Goal: Unclear: Browse casually

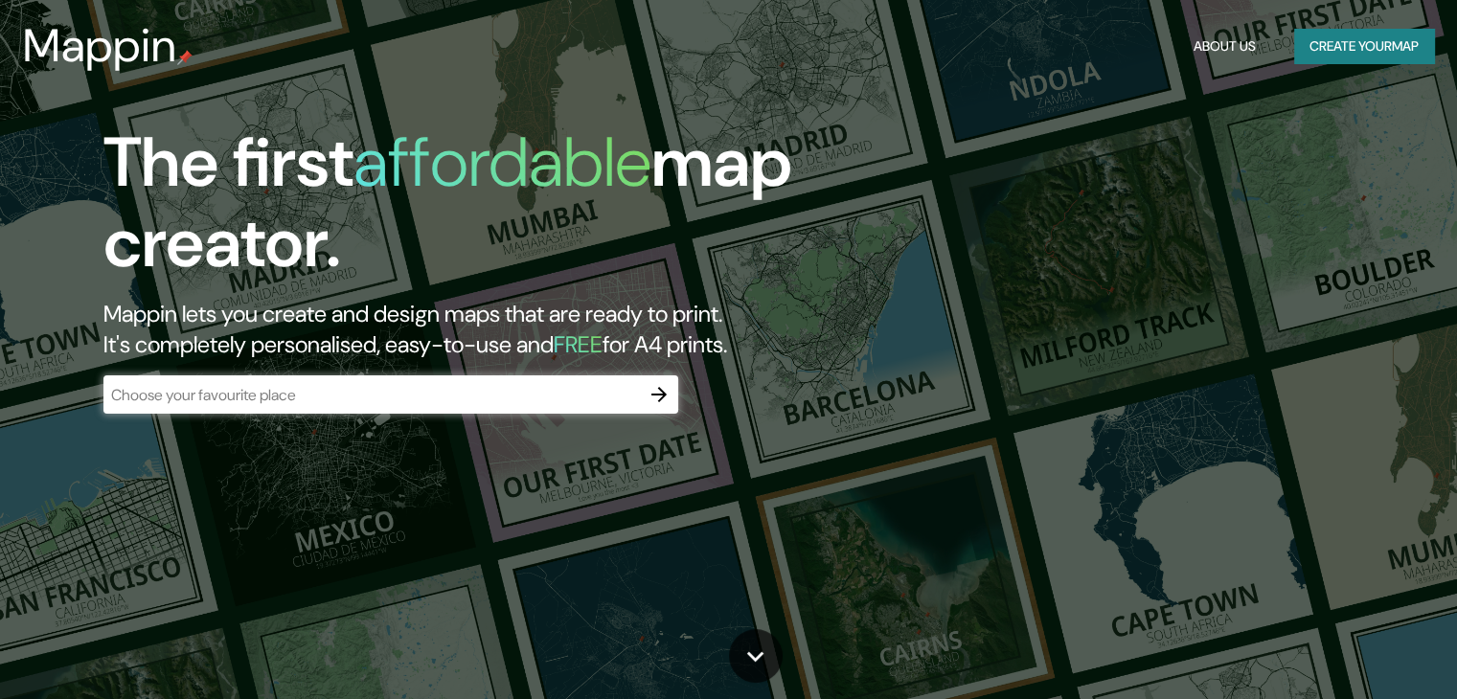
click at [995, 403] on div "The first affordable map creator. Mappin lets you create and design maps that a…" at bounding box center [728, 349] width 1457 height 699
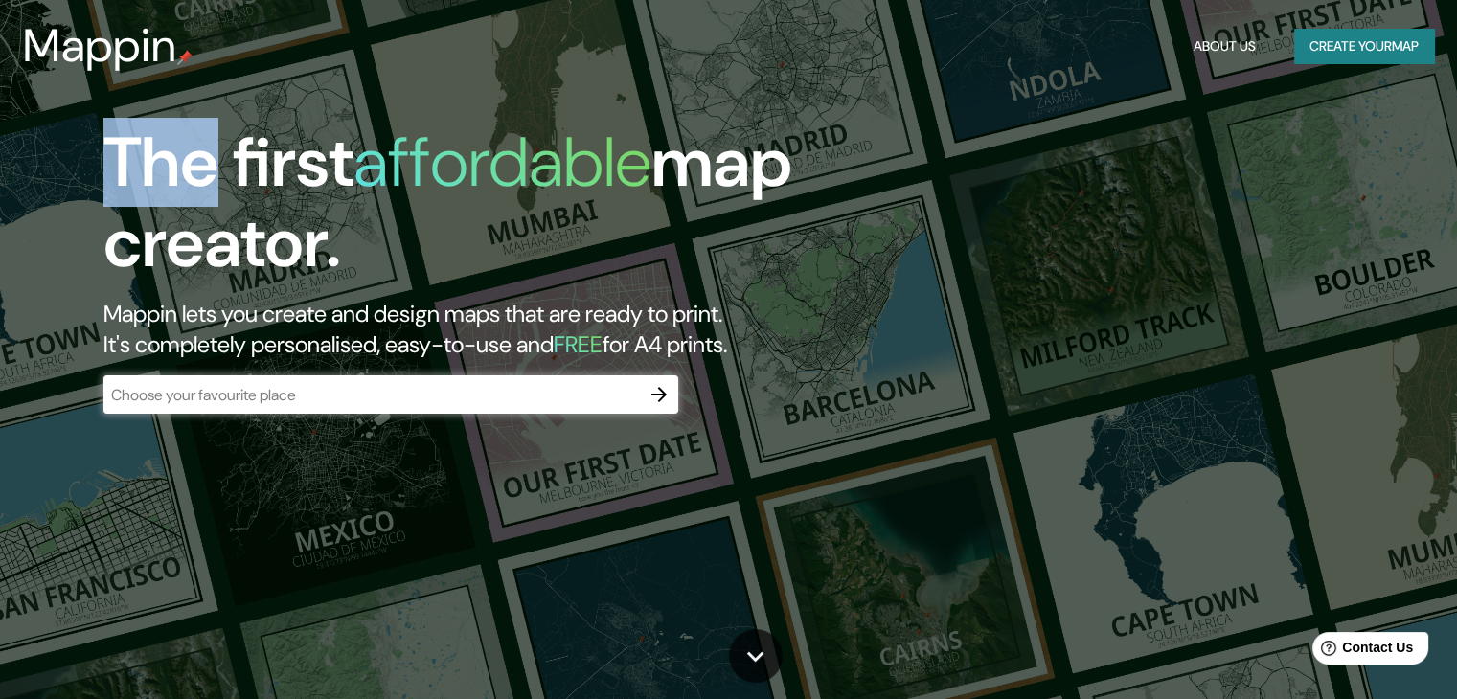
drag, startPoint x: 0, startPoint y: 0, endPoint x: 995, endPoint y: 403, distance: 1074.0
click at [995, 403] on div "The first affordable map creator. Mappin lets you create and design maps that a…" at bounding box center [728, 349] width 1457 height 699
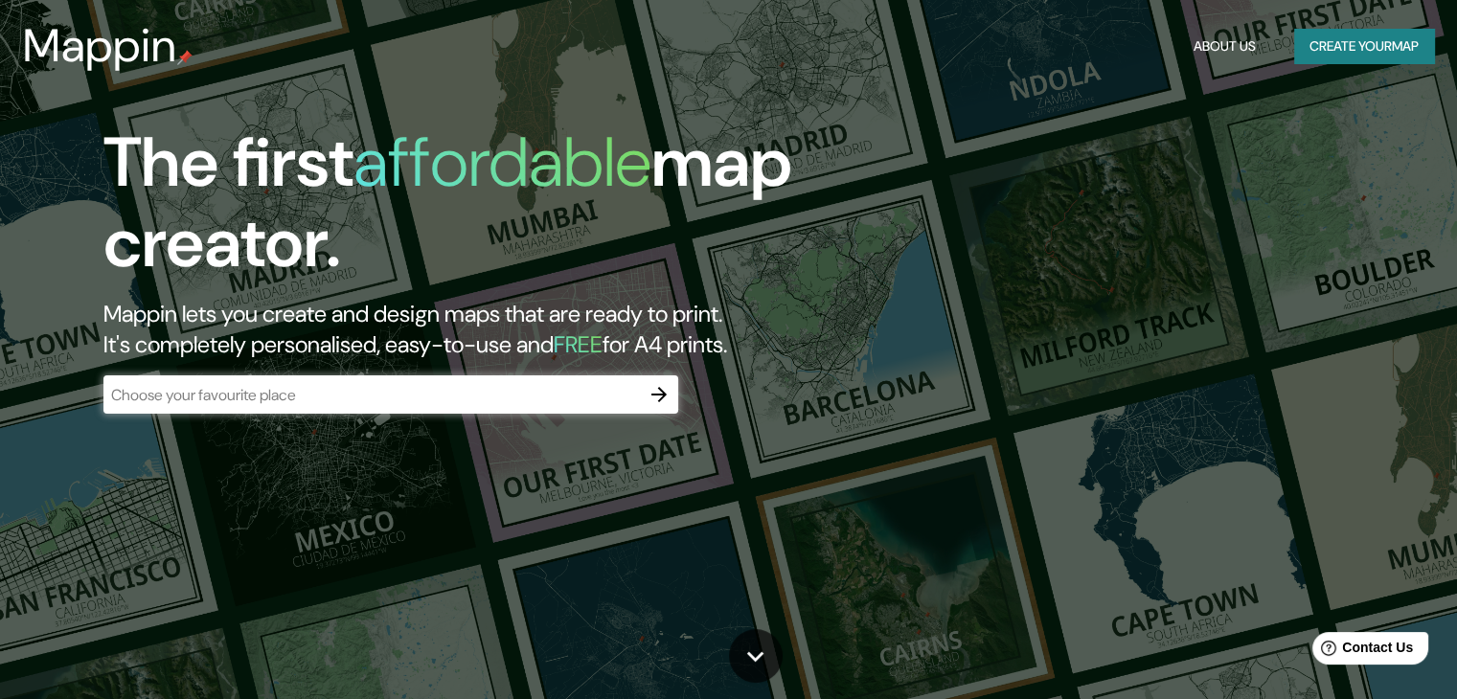
click at [995, 403] on div "The first affordable map creator. Mappin lets you create and design maps that a…" at bounding box center [728, 349] width 1457 height 699
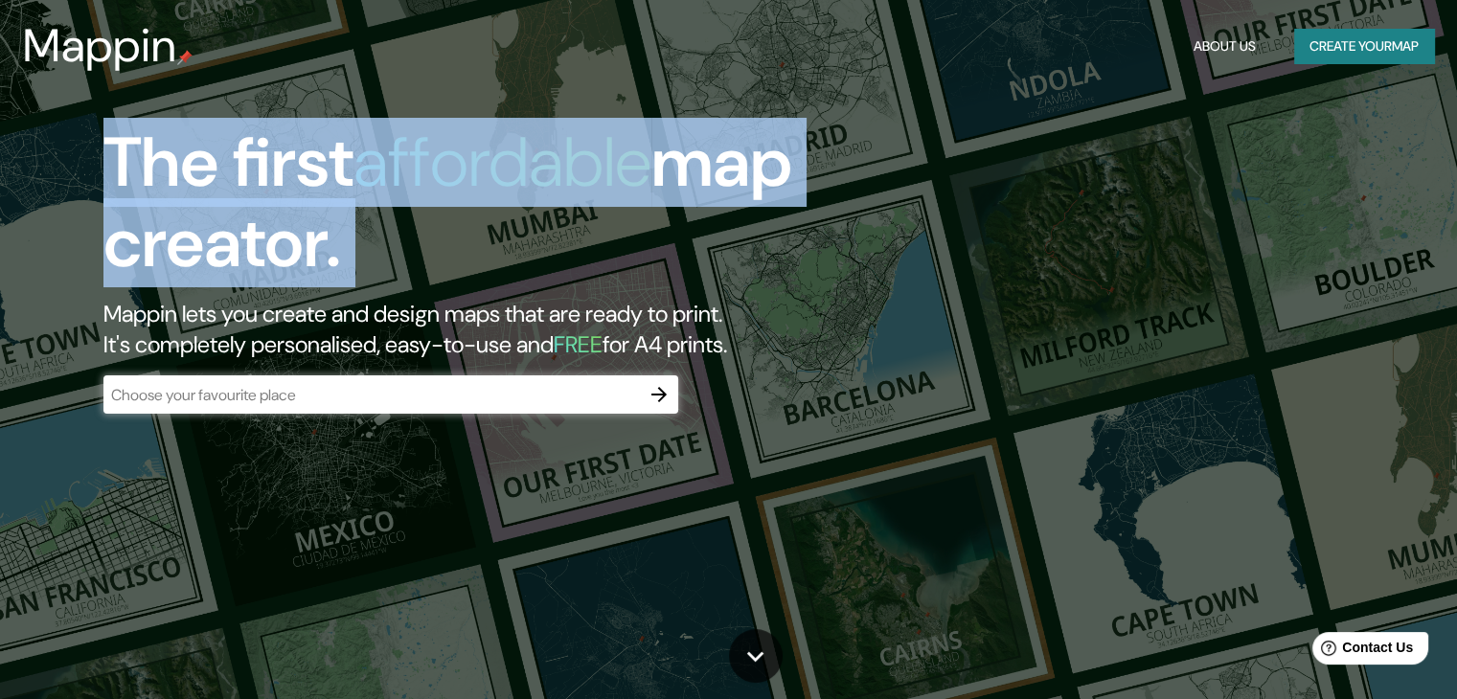
click at [995, 403] on div "The first affordable map creator. Mappin lets you create and design maps that a…" at bounding box center [728, 349] width 1457 height 699
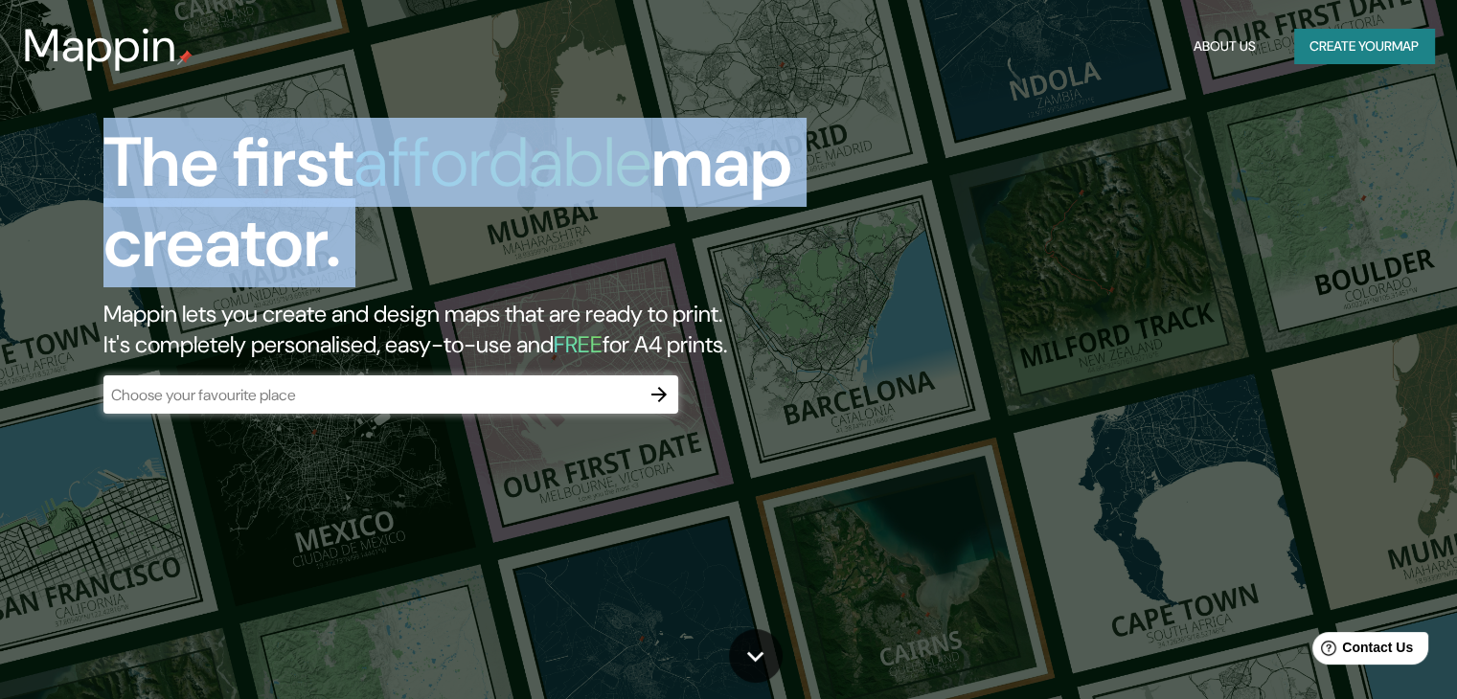
click at [995, 403] on div "The first affordable map creator. Mappin lets you create and design maps that a…" at bounding box center [728, 349] width 1457 height 699
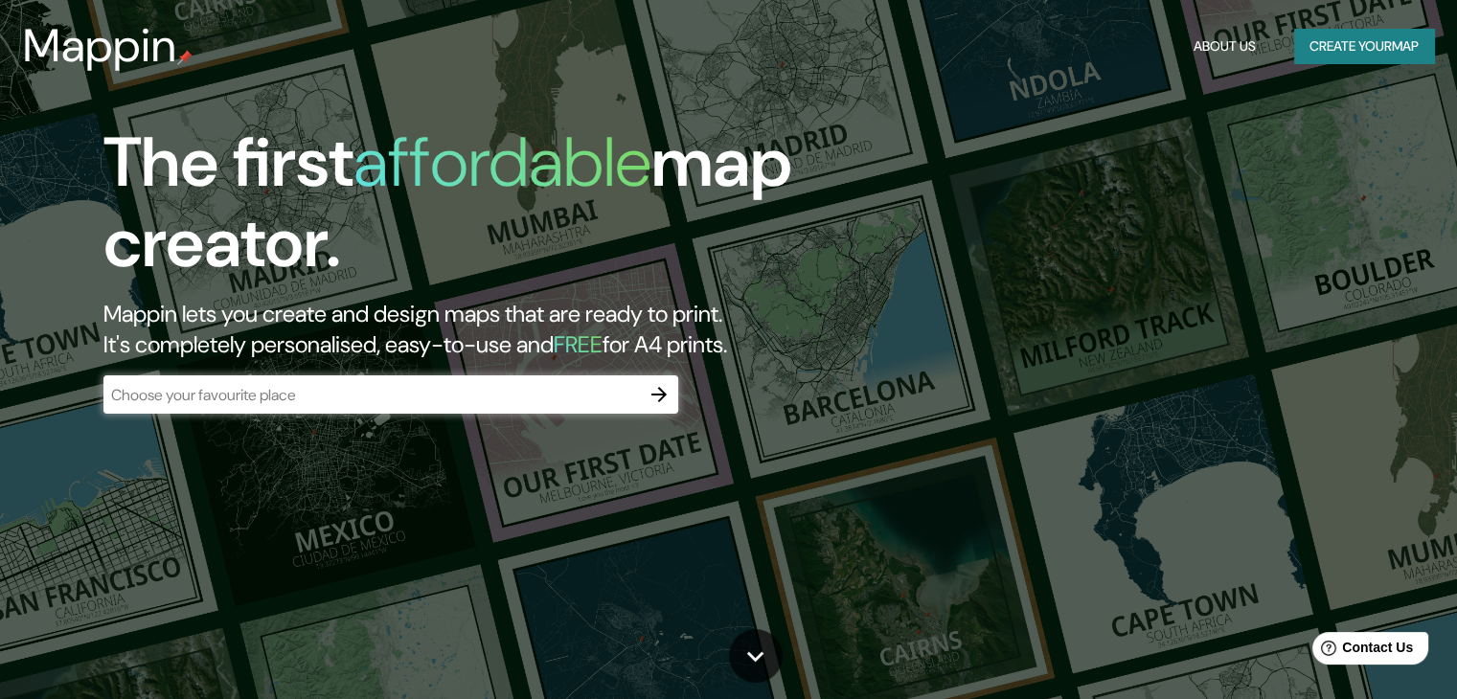
click at [995, 403] on div "The first affordable map creator. Mappin lets you create and design maps that a…" at bounding box center [728, 349] width 1457 height 699
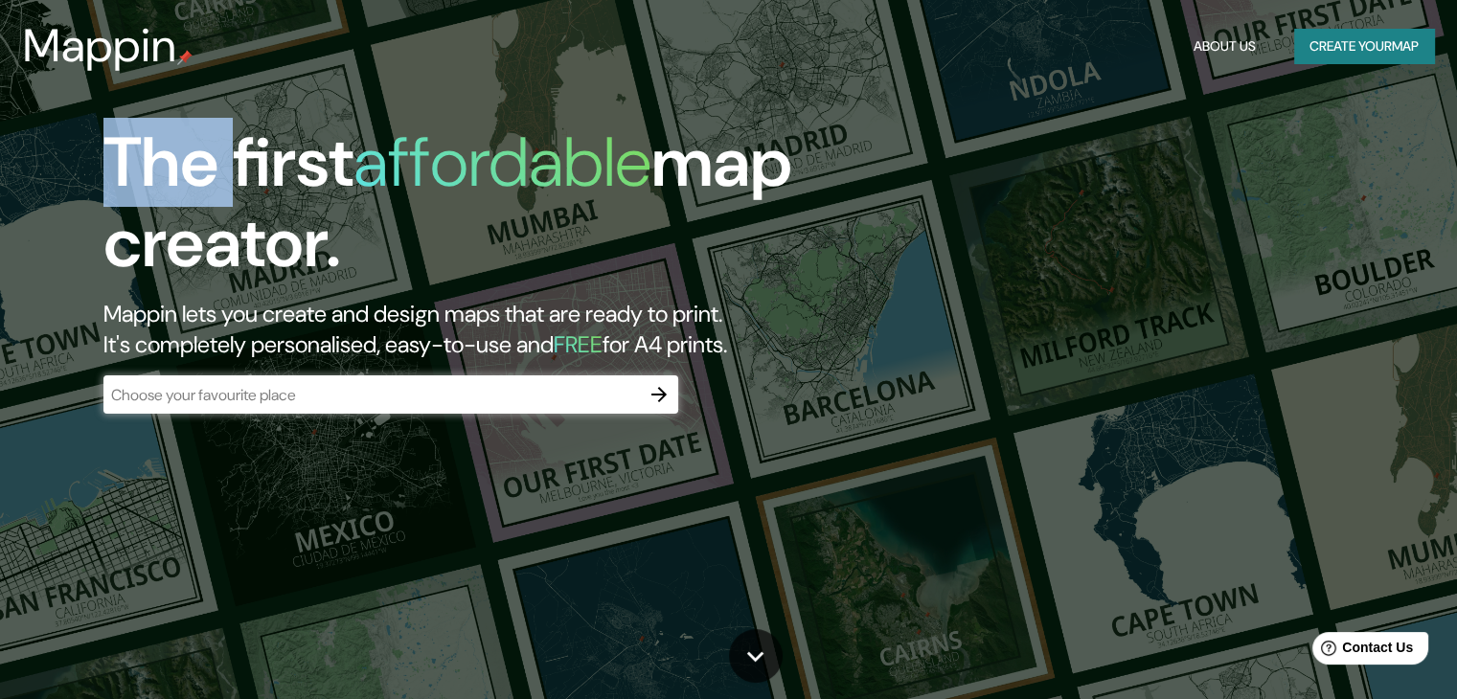
click at [995, 403] on div "The first affordable map creator. Mappin lets you create and design maps that a…" at bounding box center [728, 349] width 1457 height 699
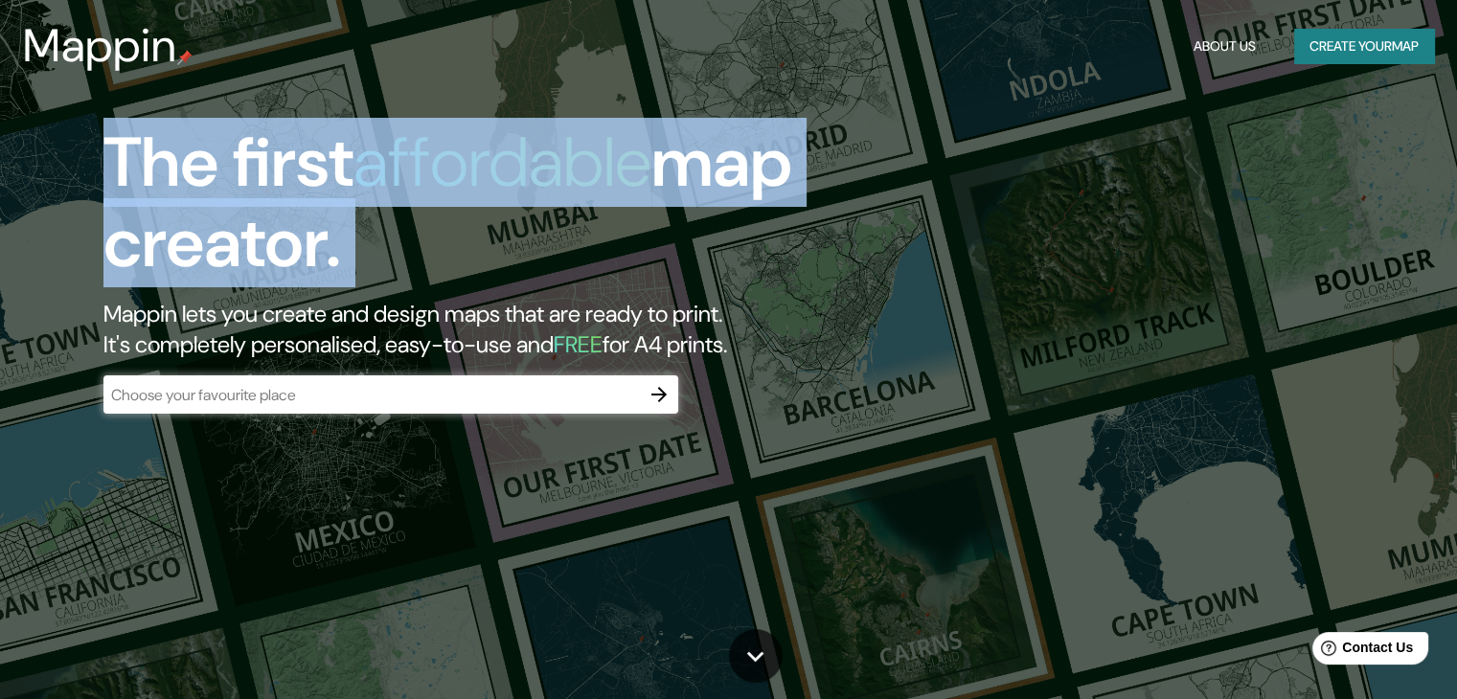
click at [995, 403] on div "The first affordable map creator. Mappin lets you create and design maps that a…" at bounding box center [728, 349] width 1457 height 699
